Goal: Task Accomplishment & Management: Complete application form

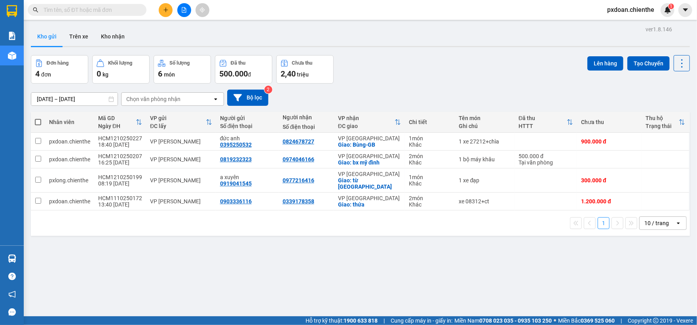
click at [246, 34] on div "Kho gửi Trên xe Kho nhận" at bounding box center [360, 37] width 659 height 21
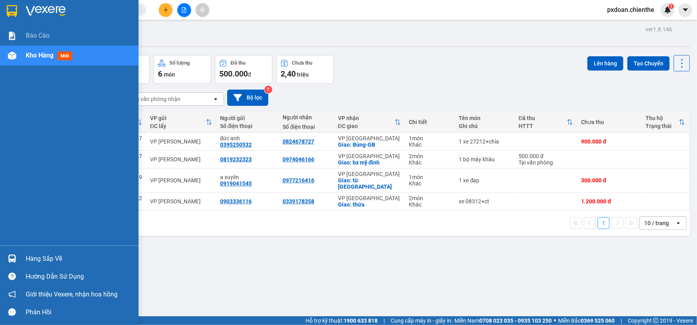
click at [10, 52] on img at bounding box center [12, 55] width 8 height 8
click at [17, 56] on div at bounding box center [12, 56] width 14 height 14
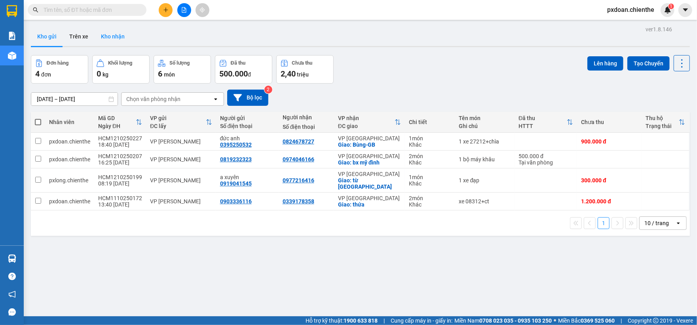
click at [116, 36] on button "Kho nhận" at bounding box center [113, 36] width 36 height 19
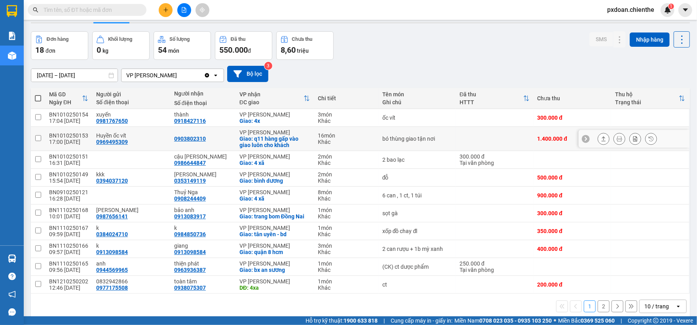
scroll to position [36, 0]
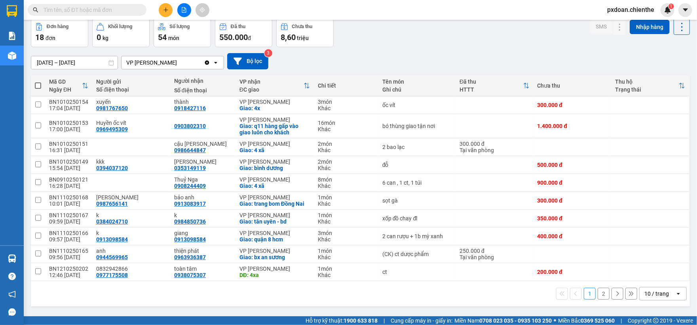
click at [73, 62] on input "11/10/2025 – 13/10/2025" at bounding box center [74, 62] width 86 height 13
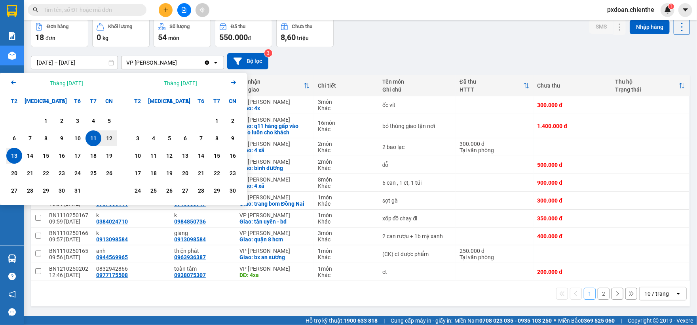
click at [14, 81] on icon "Arrow Left" at bounding box center [14, 83] width 10 height 10
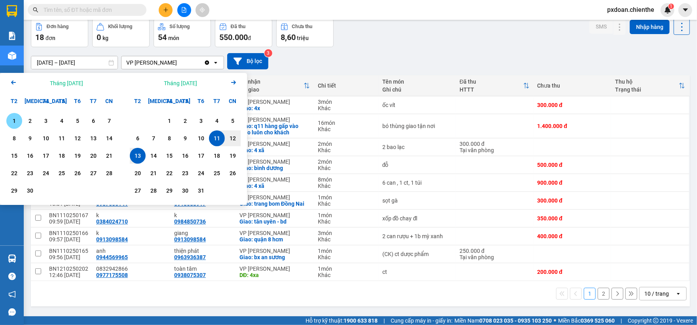
click at [16, 118] on div "1" at bounding box center [14, 121] width 11 height 10
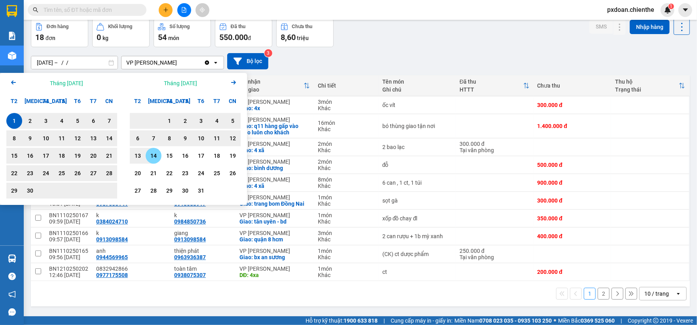
click at [159, 156] on div "14" at bounding box center [154, 156] width 16 height 16
type input "01/09/2025 – 14/10/2025"
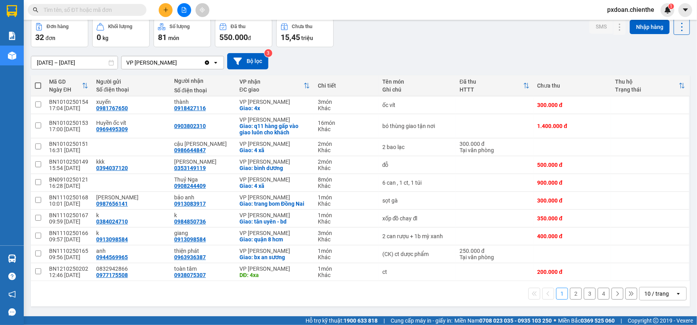
click at [647, 300] on div "10 / trang" at bounding box center [658, 293] width 36 height 13
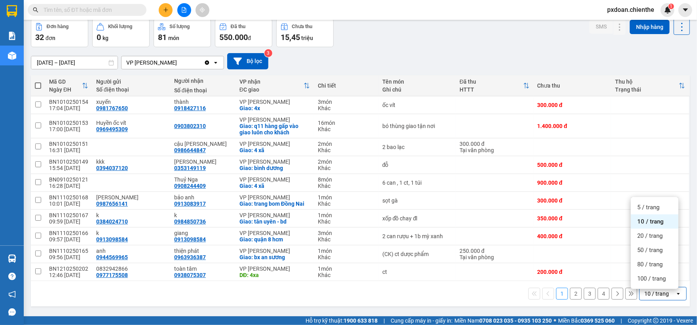
click at [654, 288] on ul "5 / trang 10 / trang 20 / trang 50 / trang 80 / trang 100 / trang" at bounding box center [655, 243] width 48 height 92
click at [654, 282] on span "100 / trang" at bounding box center [652, 278] width 29 height 8
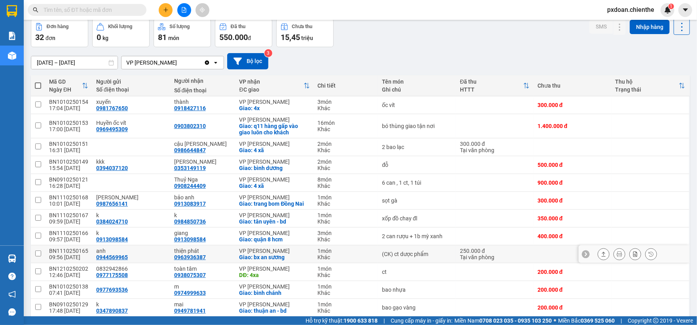
click at [80, 250] on div "BN1110250165" at bounding box center [68, 251] width 39 height 6
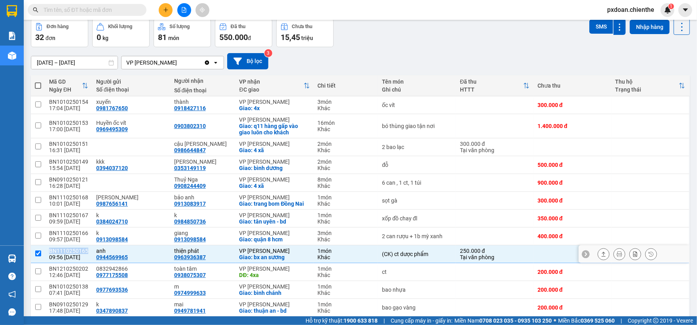
click at [80, 250] on div "BN1110250165" at bounding box center [68, 251] width 39 height 6
checkbox input "false"
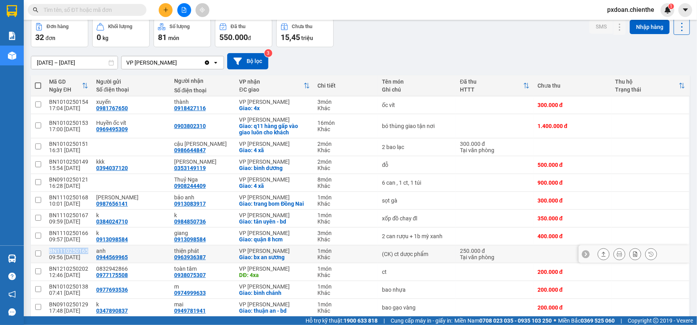
click at [600, 256] on button at bounding box center [603, 254] width 11 height 14
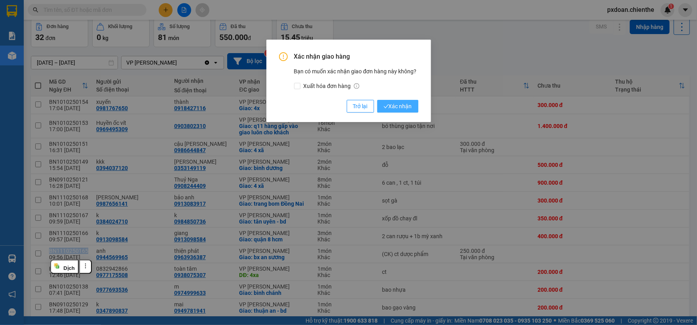
click at [406, 101] on button "Xác nhận" at bounding box center [397, 106] width 41 height 13
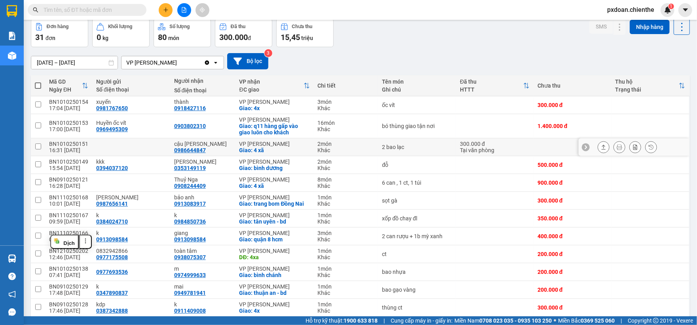
click at [598, 149] on button at bounding box center [603, 147] width 11 height 14
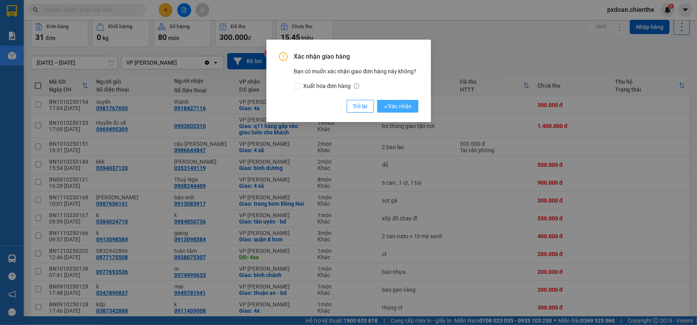
click at [412, 110] on span "Xác nhận" at bounding box center [398, 106] width 29 height 9
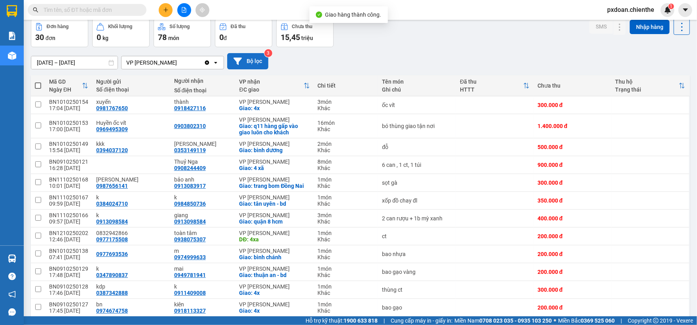
click at [260, 61] on button "Bộ lọc" at bounding box center [247, 61] width 41 height 16
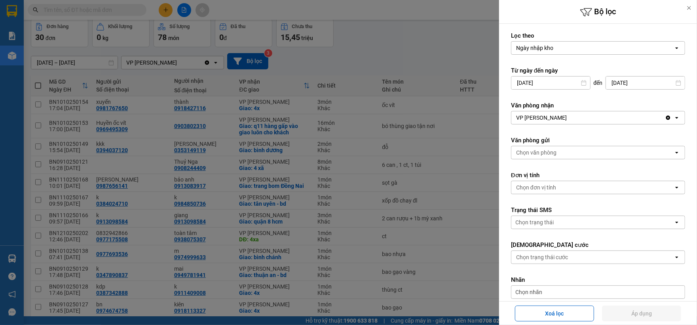
click at [391, 59] on div at bounding box center [348, 162] width 697 height 325
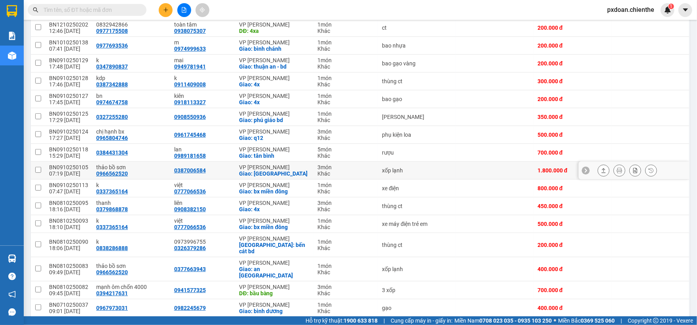
scroll to position [248, 0]
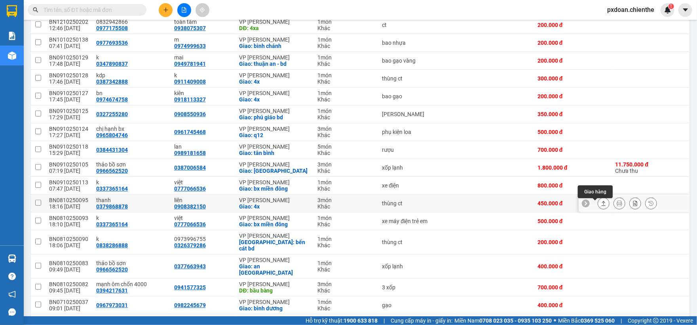
click at [598, 206] on button at bounding box center [603, 203] width 11 height 14
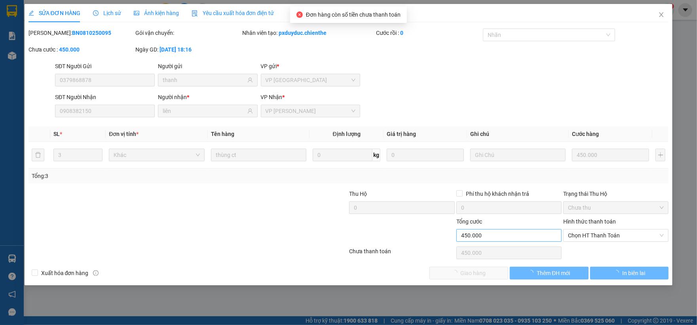
type input "0379868878"
type input "thanh"
type input "0908382150"
type input "liên"
type input "0"
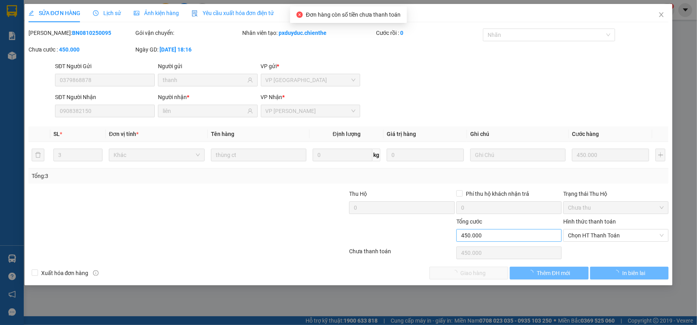
type input "450.000"
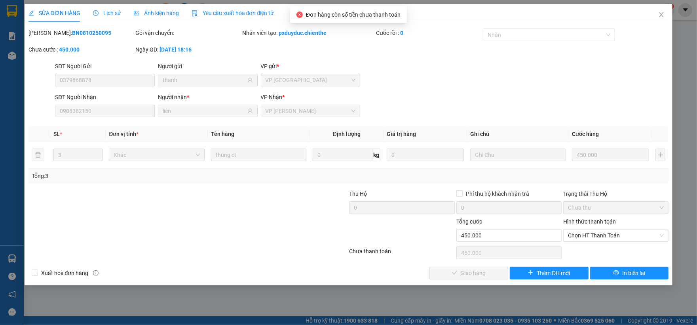
drag, startPoint x: 608, startPoint y: 238, endPoint x: 604, endPoint y: 247, distance: 9.4
click at [608, 240] on span "Chọn HT Thanh Toán" at bounding box center [616, 235] width 96 height 12
type input "0"
click at [472, 274] on span "Giao hàng" at bounding box center [473, 273] width 25 height 9
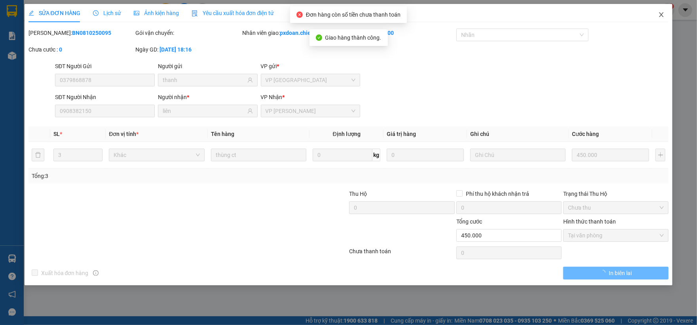
click at [664, 15] on icon "close" at bounding box center [662, 14] width 6 height 6
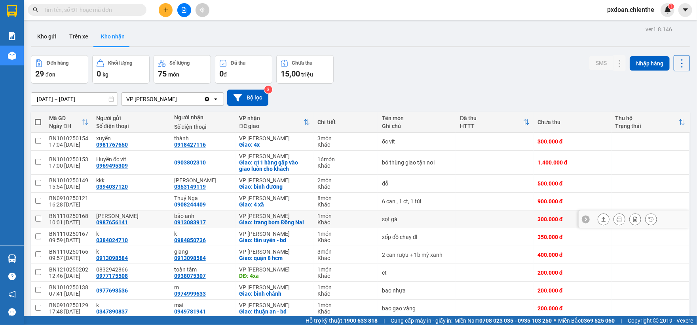
scroll to position [53, 0]
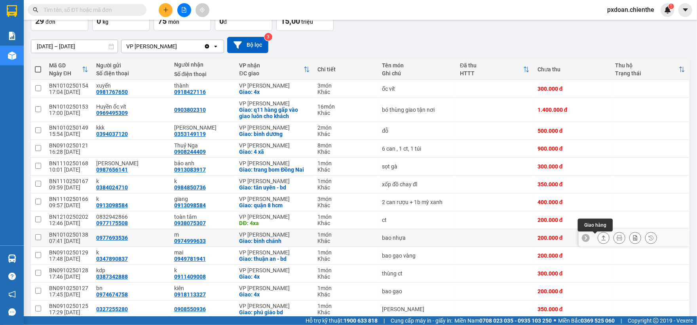
click at [602, 238] on icon at bounding box center [604, 237] width 4 height 5
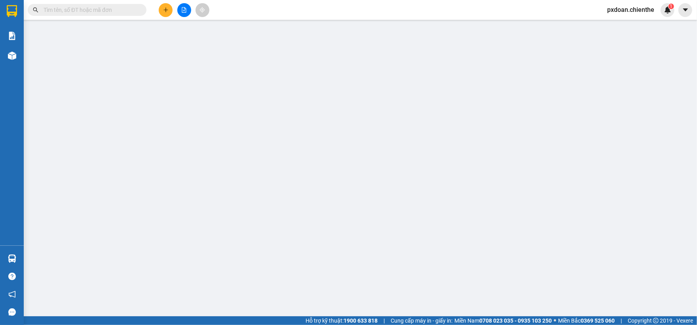
type input "0977693536"
type input "0974999633"
type input "m"
type input "0"
type input "200.000"
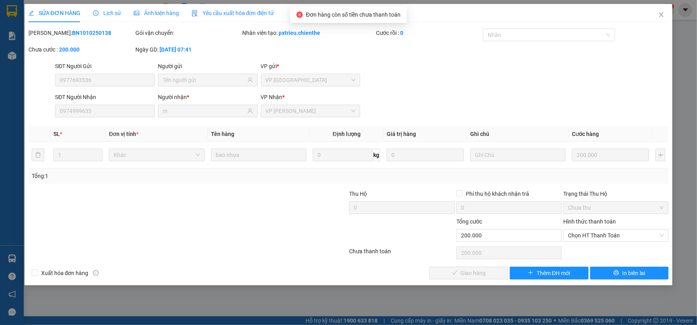
drag, startPoint x: 590, startPoint y: 236, endPoint x: 585, endPoint y: 245, distance: 9.7
click at [590, 238] on span "Chọn HT Thanh Toán" at bounding box center [616, 235] width 96 height 12
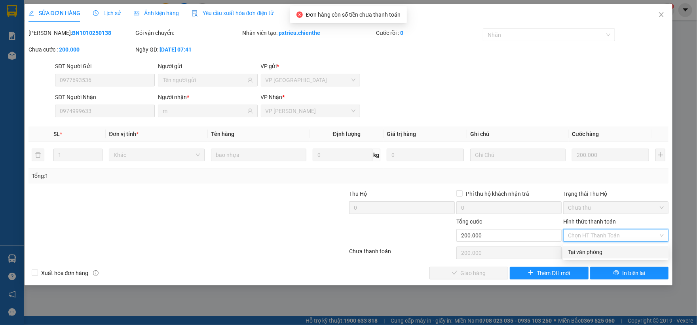
click at [581, 250] on div "Tại văn phòng" at bounding box center [616, 252] width 96 height 9
type input "0"
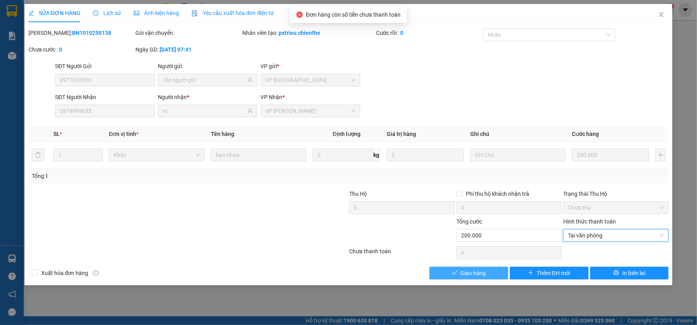
click at [493, 270] on button "Giao hàng" at bounding box center [469, 273] width 79 height 13
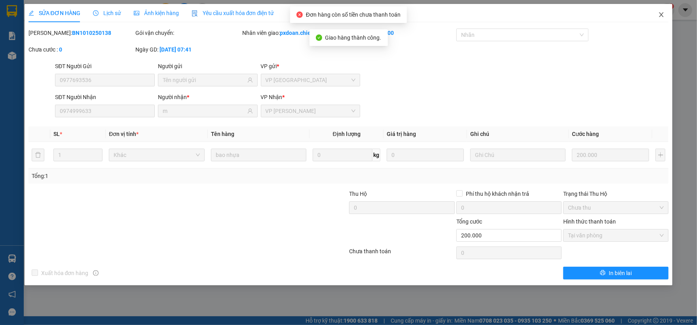
click at [661, 15] on icon "close" at bounding box center [662, 14] width 6 height 6
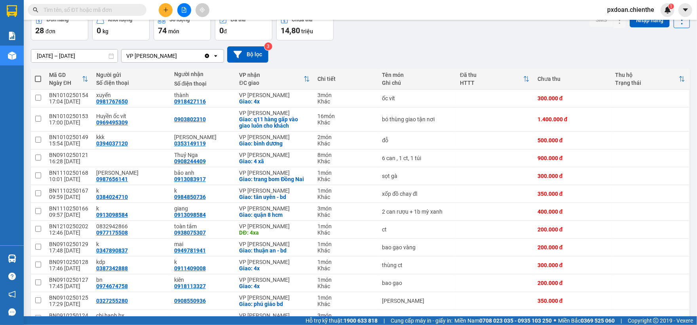
scroll to position [2, 0]
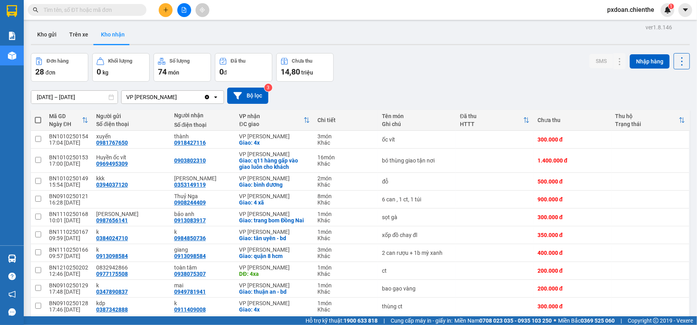
click at [105, 9] on input "text" at bounding box center [90, 10] width 93 height 9
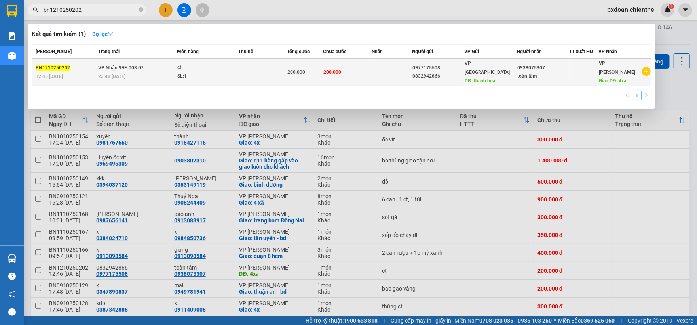
type input "bn1210250202"
click at [208, 72] on div "SL: 1" at bounding box center [206, 76] width 59 height 9
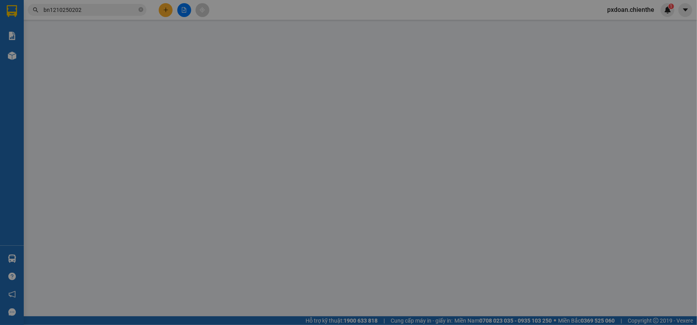
type input "0977175508"
type input "0832942866"
type input "0938075307"
type input "toàn tâm"
type input "0"
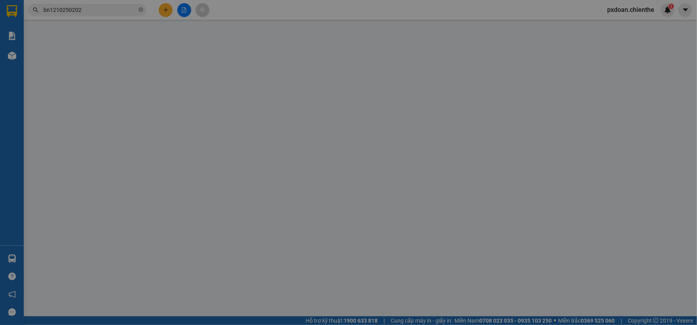
type input "200.000"
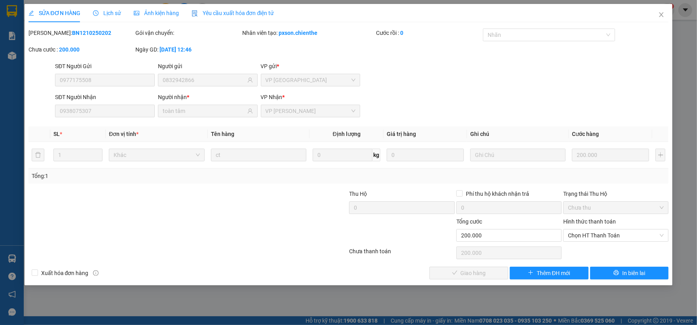
drag, startPoint x: 599, startPoint y: 238, endPoint x: 600, endPoint y: 243, distance: 5.3
click at [599, 241] on span "Chọn HT Thanh Toán" at bounding box center [616, 235] width 96 height 12
type input "0"
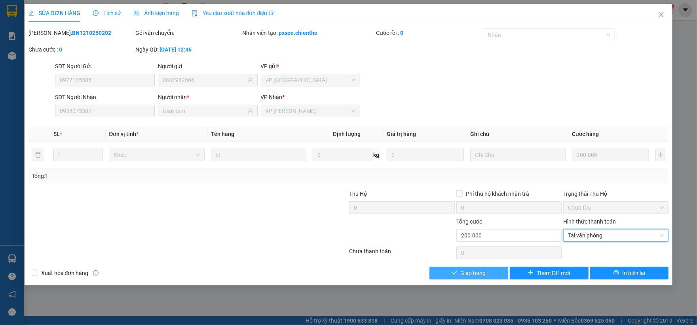
drag, startPoint x: 476, startPoint y: 269, endPoint x: 512, endPoint y: 248, distance: 42.1
click at [477, 269] on button "Giao hàng" at bounding box center [469, 273] width 79 height 13
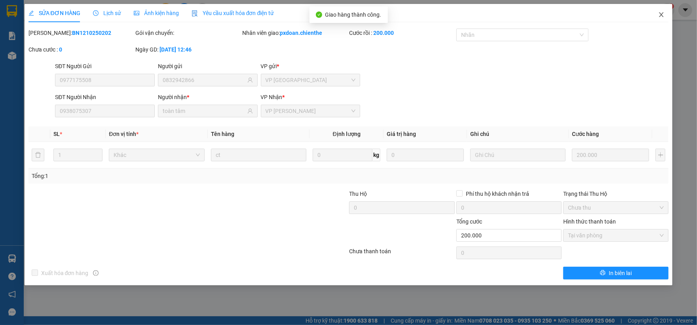
click at [667, 17] on span "Close" at bounding box center [662, 15] width 22 height 22
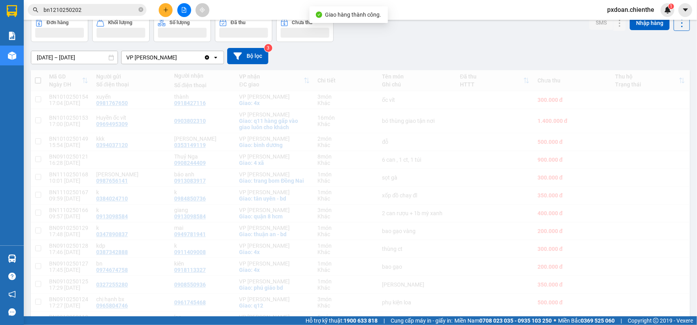
scroll to position [53, 0]
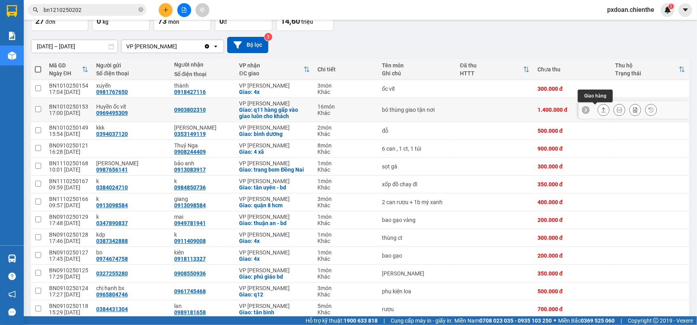
drag, startPoint x: 600, startPoint y: 111, endPoint x: 599, endPoint y: 116, distance: 5.3
click at [600, 116] on div at bounding box center [604, 110] width 12 height 12
click at [601, 111] on icon at bounding box center [604, 110] width 6 height 6
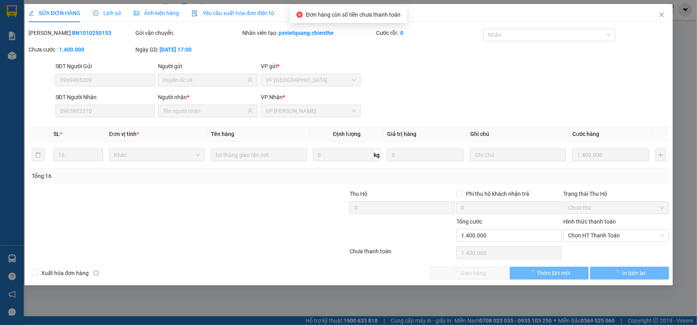
type input "0969495309"
type input "Huyền ốc vít"
type input "0903802310"
type input "0"
type input "1.400.000"
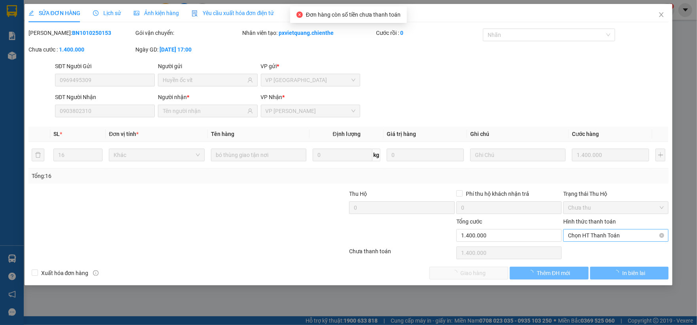
click at [578, 240] on span "Chọn HT Thanh Toán" at bounding box center [616, 235] width 96 height 12
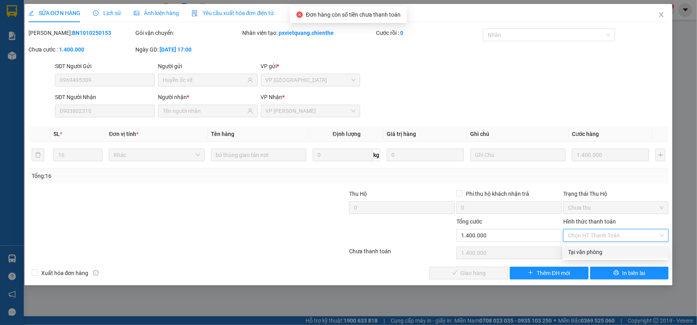
drag, startPoint x: 578, startPoint y: 249, endPoint x: 569, endPoint y: 254, distance: 10.7
click at [578, 250] on div "Tại văn phòng" at bounding box center [616, 252] width 96 height 9
type input "0"
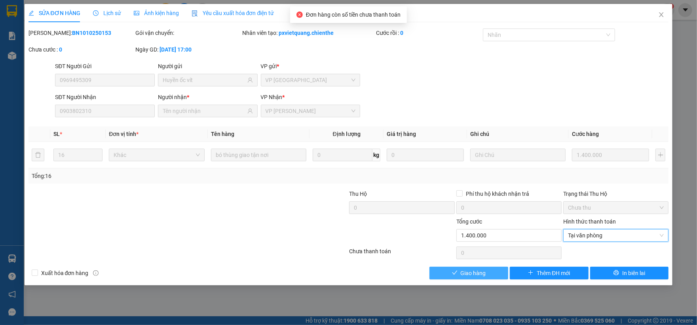
click at [495, 269] on button "Giao hàng" at bounding box center [469, 273] width 79 height 13
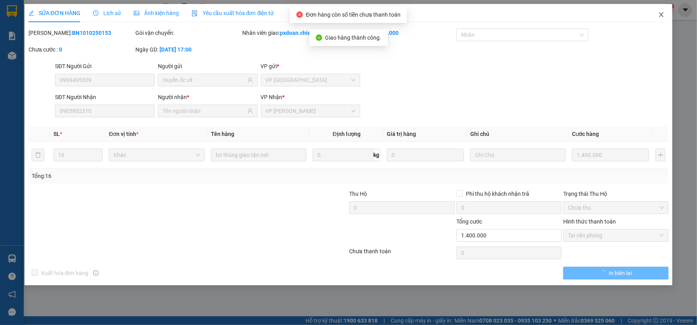
click at [657, 24] on span "Close" at bounding box center [662, 15] width 22 height 22
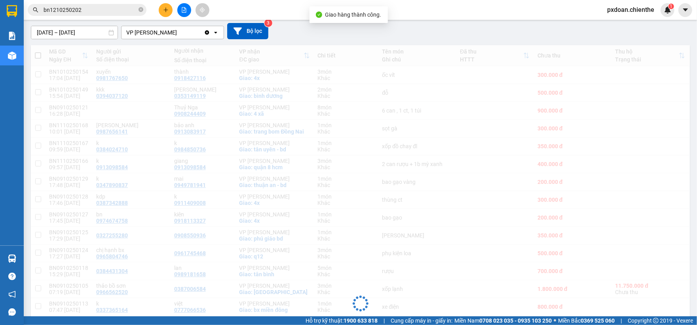
scroll to position [107, 0]
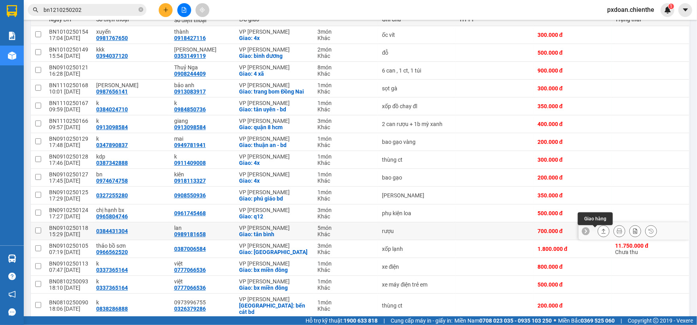
click at [601, 231] on icon at bounding box center [604, 231] width 6 height 6
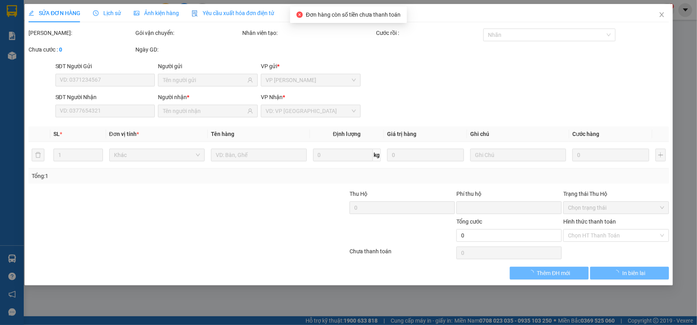
type input "0384431304"
type input "0989181658"
type input "lan"
type input "0"
type input "700.000"
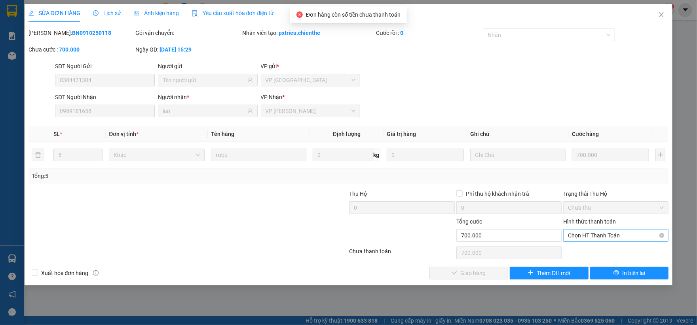
click at [613, 238] on span "Chọn HT Thanh Toán" at bounding box center [616, 235] width 96 height 12
click at [599, 248] on div "Tại văn phòng" at bounding box center [616, 252] width 96 height 9
type input "0"
drag, startPoint x: 475, startPoint y: 274, endPoint x: 558, endPoint y: 213, distance: 103.6
click at [476, 273] on span "Giao hàng" at bounding box center [473, 273] width 25 height 9
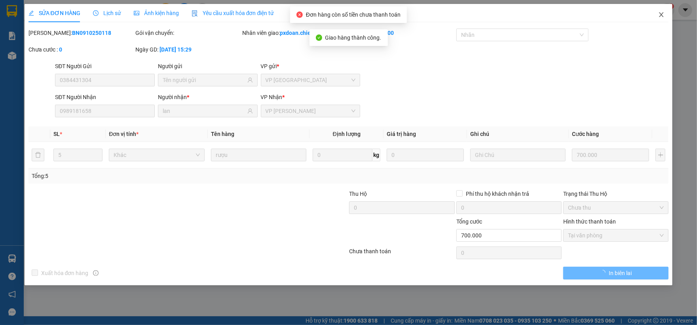
click at [661, 23] on span "Close" at bounding box center [662, 15] width 22 height 22
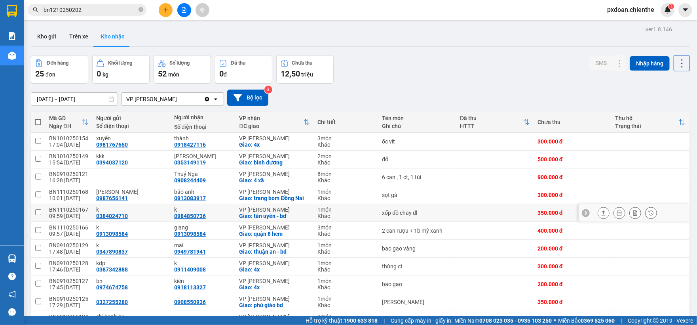
scroll to position [53, 0]
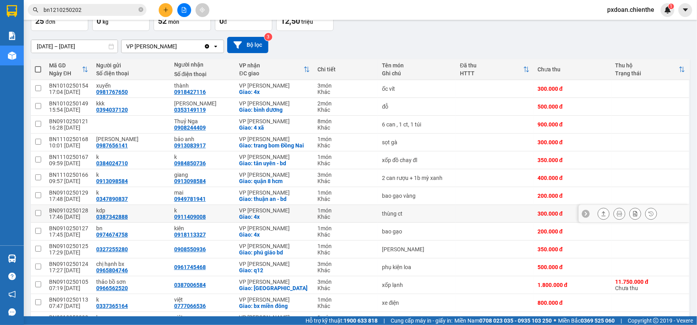
click at [601, 213] on icon at bounding box center [604, 214] width 6 height 6
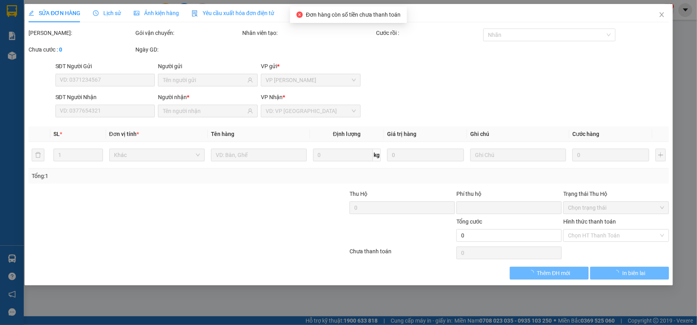
type input "0387342888"
type input "kdp"
type input "0911409008"
type input "k"
type input "0"
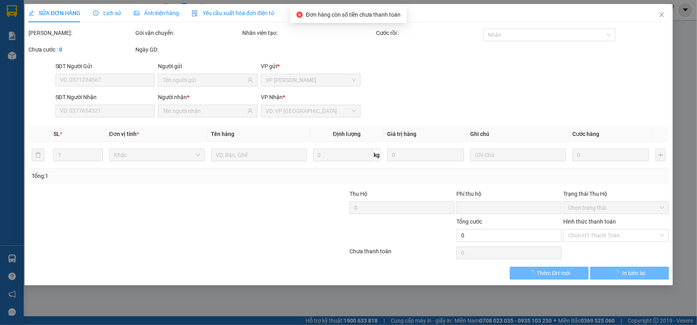
type input "300.000"
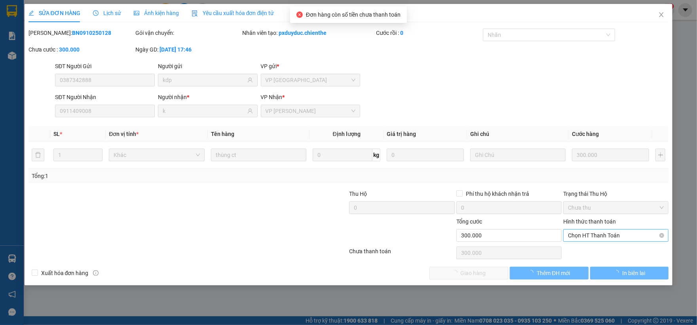
click at [607, 240] on span "Chọn HT Thanh Toán" at bounding box center [616, 235] width 96 height 12
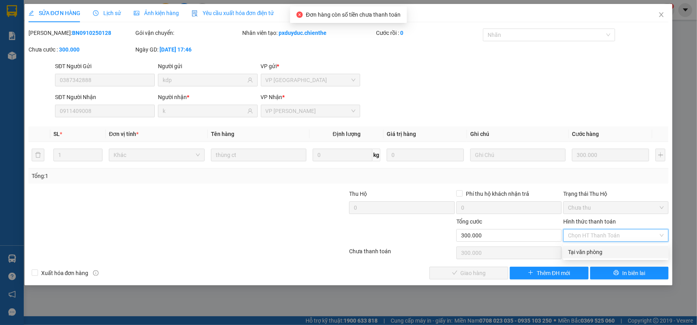
click at [600, 250] on div "Tại văn phòng" at bounding box center [616, 252] width 96 height 9
type input "0"
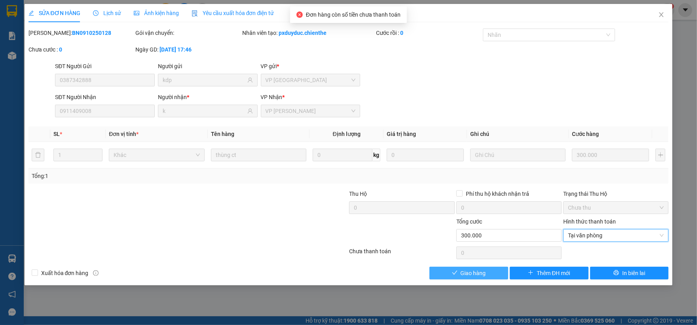
click at [484, 273] on span "Giao hàng" at bounding box center [473, 273] width 25 height 9
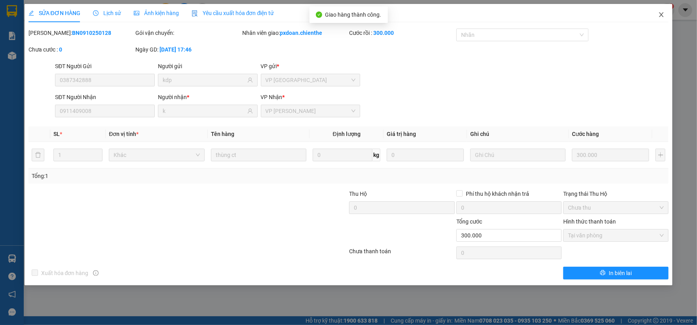
click at [659, 16] on icon "close" at bounding box center [662, 14] width 6 height 6
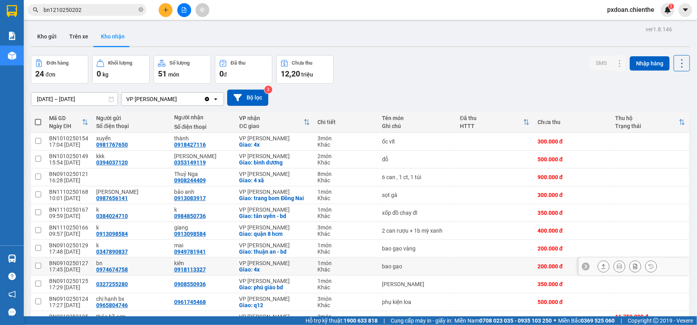
click at [601, 268] on icon at bounding box center [604, 266] width 6 height 6
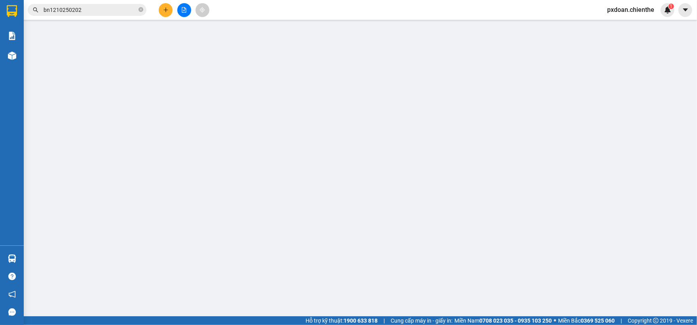
type input "0974674758"
type input "bn"
type input "0918113327"
type input "kiên"
type input "0"
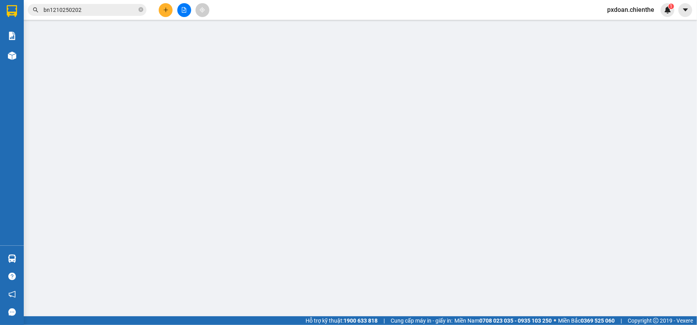
type input "200.000"
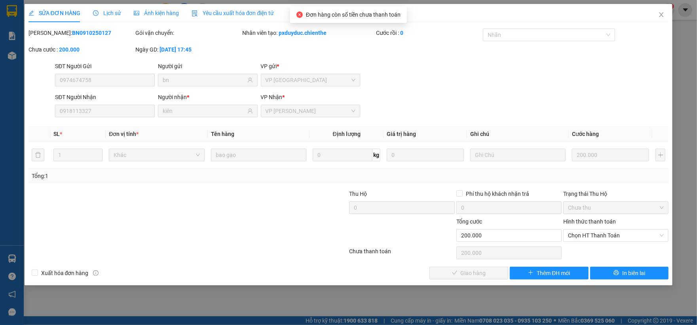
drag, startPoint x: 605, startPoint y: 235, endPoint x: 606, endPoint y: 245, distance: 9.5
click at [606, 239] on span "Chọn HT Thanh Toán" at bounding box center [616, 235] width 96 height 12
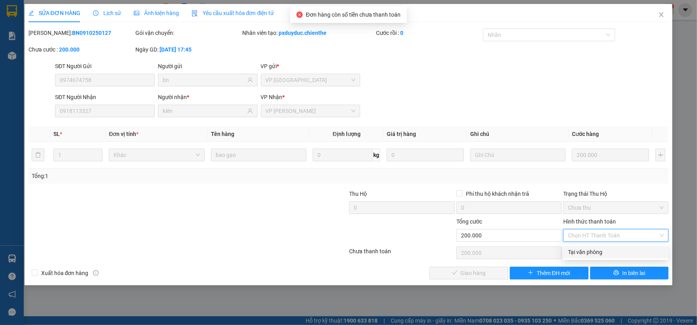
drag, startPoint x: 598, startPoint y: 254, endPoint x: 536, endPoint y: 257, distance: 61.5
click at [591, 254] on div "Tại văn phòng" at bounding box center [616, 252] width 96 height 9
type input "0"
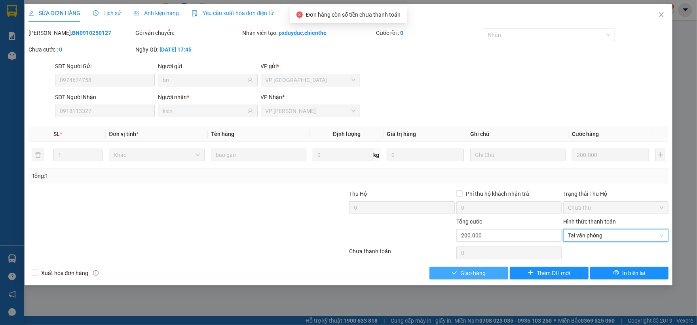
click at [483, 268] on button "Giao hàng" at bounding box center [469, 273] width 79 height 13
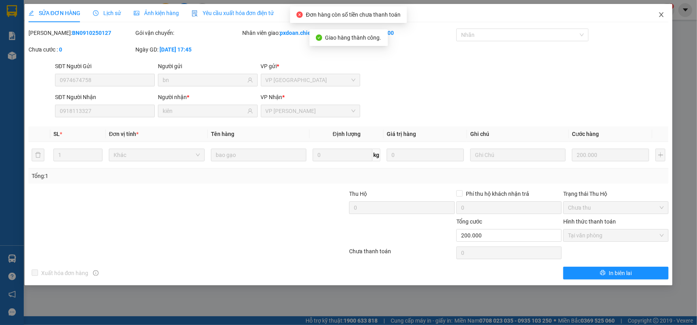
click at [662, 16] on icon "close" at bounding box center [662, 14] width 4 height 5
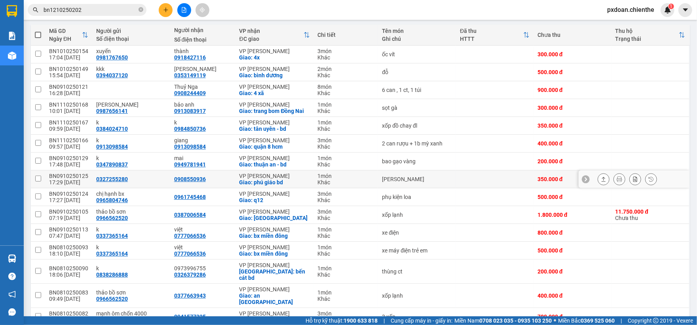
scroll to position [105, 0]
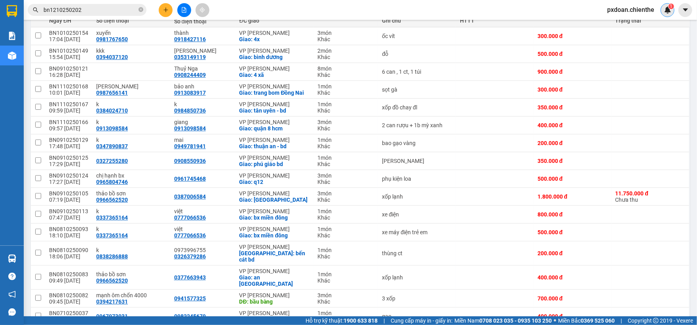
click at [669, 10] on img at bounding box center [668, 9] width 7 height 7
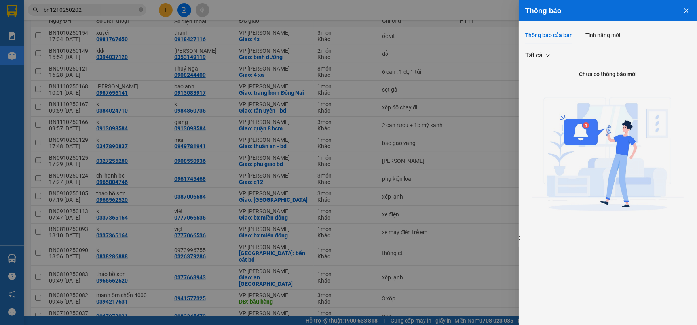
click at [685, 16] on button "Close" at bounding box center [686, 10] width 21 height 20
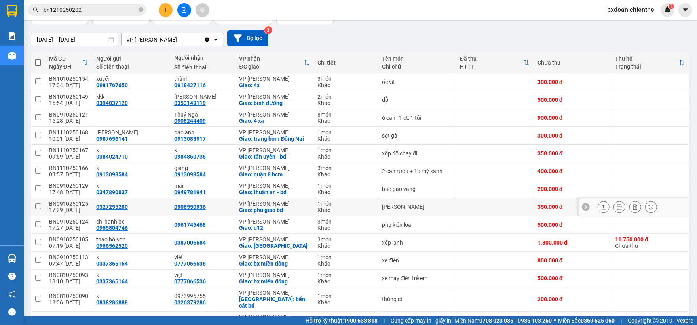
scroll to position [0, 0]
